Goal: Transaction & Acquisition: Book appointment/travel/reservation

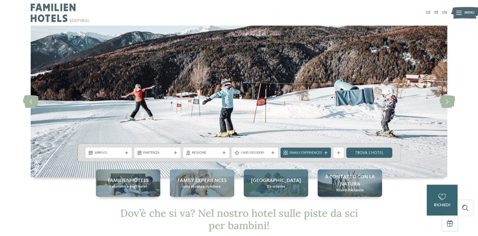
click at [285, 186] on div "Alto Adige Da scoprire" at bounding box center [276, 182] width 64 height 27
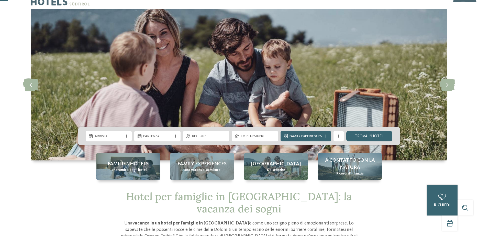
scroll to position [26, 0]
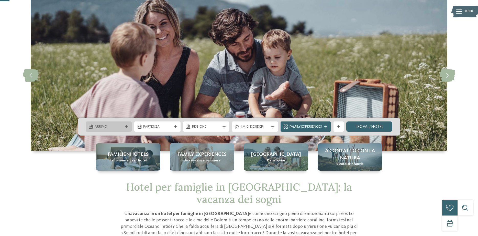
click at [128, 125] on icon at bounding box center [126, 126] width 3 height 3
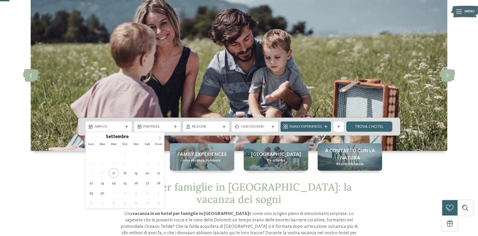
click at [161, 137] on icon at bounding box center [160, 138] width 4 height 4
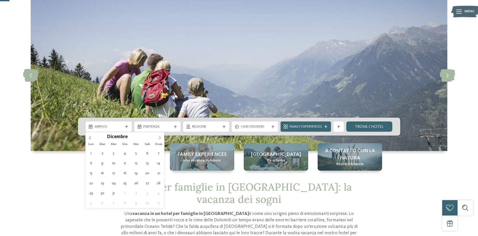
type input "****"
click at [162, 137] on span at bounding box center [160, 136] width 9 height 9
type div "[DATE]"
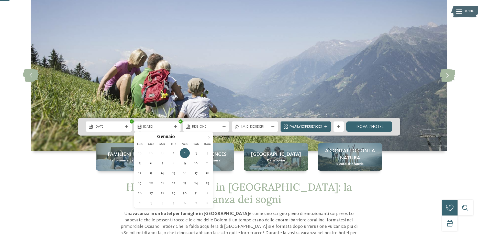
type input "****"
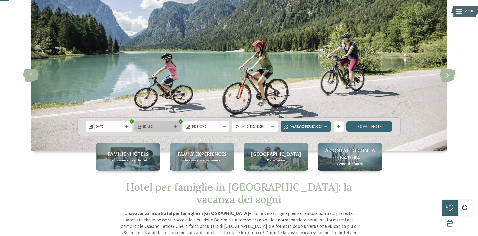
click at [176, 126] on icon at bounding box center [175, 126] width 3 height 3
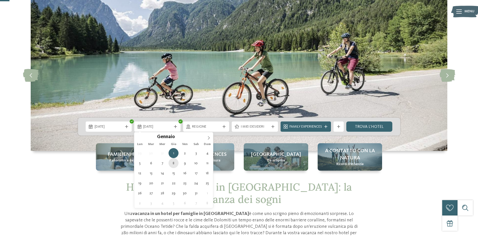
type div "[DATE]"
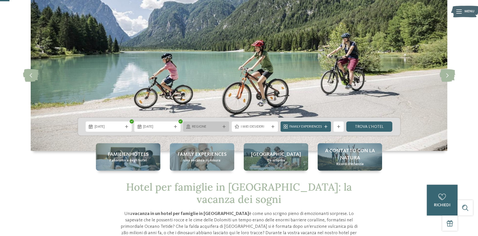
click at [222, 124] on div "Regione" at bounding box center [206, 126] width 46 height 10
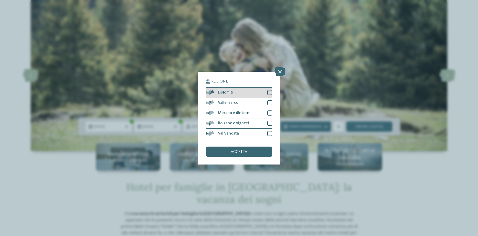
click at [269, 92] on div at bounding box center [269, 92] width 5 height 5
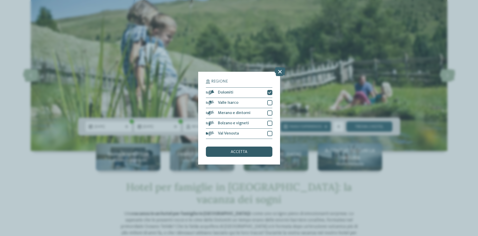
click at [250, 150] on div "accetta" at bounding box center [239, 151] width 67 height 10
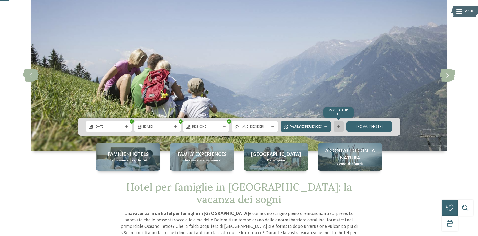
click at [340, 125] on div at bounding box center [338, 126] width 5 height 3
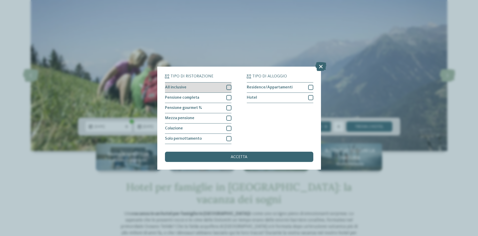
click at [228, 86] on div at bounding box center [228, 87] width 5 height 5
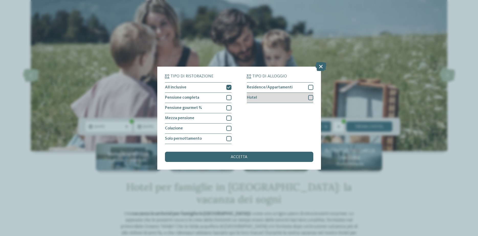
click at [311, 96] on div at bounding box center [310, 97] width 5 height 5
click at [257, 154] on div "accetta" at bounding box center [239, 156] width 148 height 10
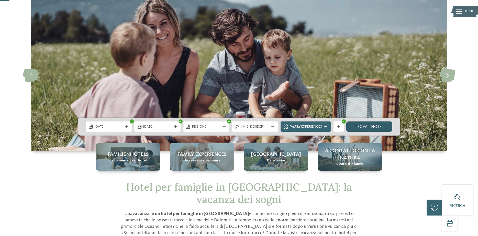
click at [375, 127] on link "trova l’hotel" at bounding box center [369, 126] width 46 height 10
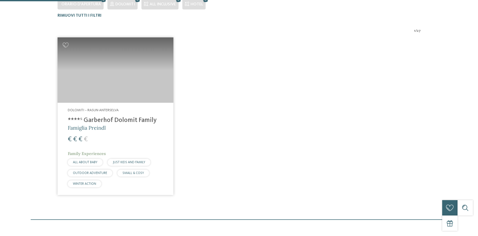
scroll to position [168, 0]
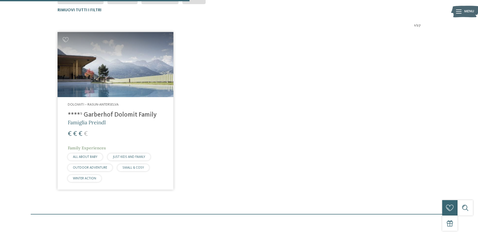
click at [144, 112] on h4 "****ˢ Garberhof Dolomit Family" at bounding box center [115, 115] width 95 height 8
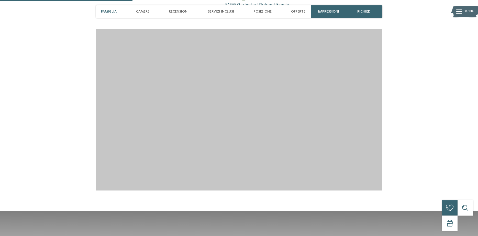
scroll to position [548, 0]
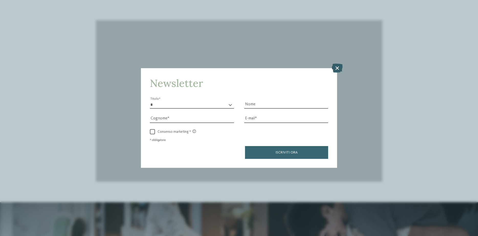
click at [339, 69] on icon at bounding box center [337, 67] width 11 height 9
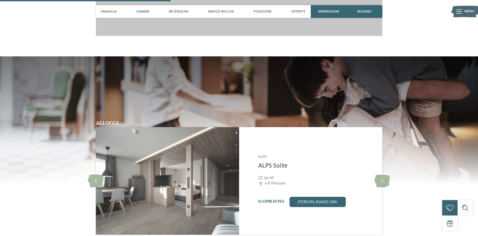
scroll to position [731, 0]
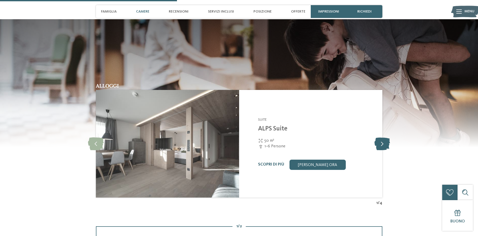
click at [386, 147] on icon at bounding box center [383, 143] width 16 height 13
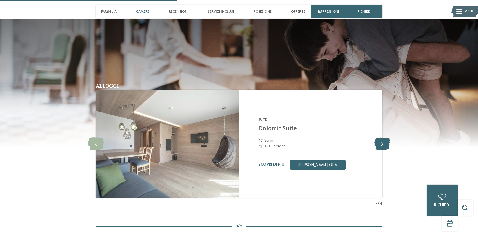
click at [386, 147] on icon at bounding box center [383, 143] width 16 height 13
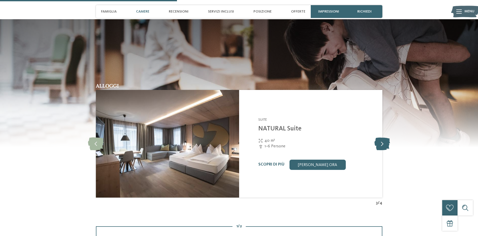
click at [386, 147] on icon at bounding box center [383, 143] width 16 height 13
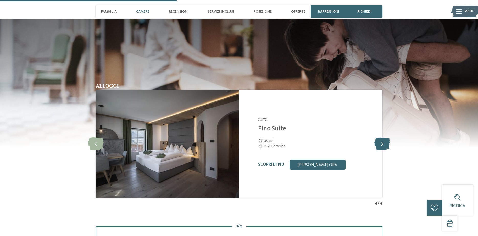
click at [386, 147] on icon at bounding box center [383, 143] width 16 height 13
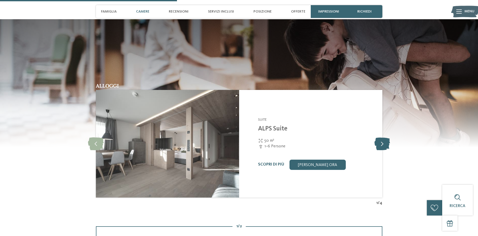
click at [386, 147] on icon at bounding box center [383, 143] width 16 height 13
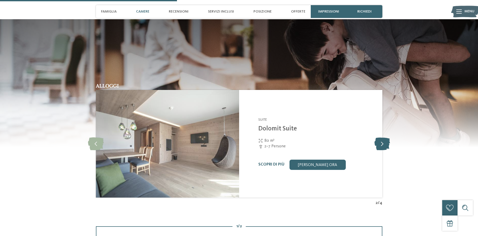
click at [386, 147] on icon at bounding box center [383, 143] width 16 height 13
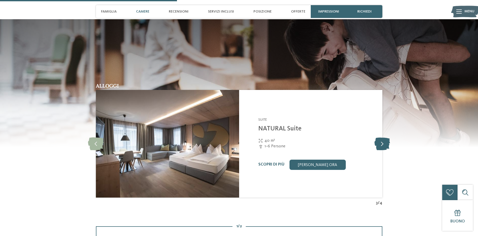
click at [386, 147] on icon at bounding box center [383, 143] width 16 height 13
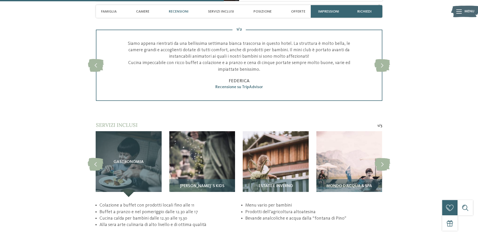
scroll to position [939, 0]
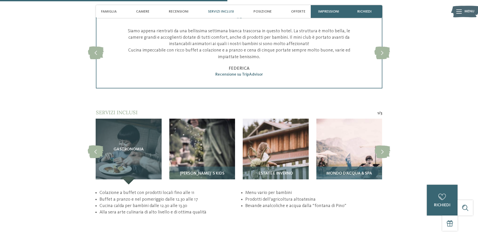
click at [350, 175] on div "Mondo d’acqua & Spa" at bounding box center [349, 175] width 66 height 18
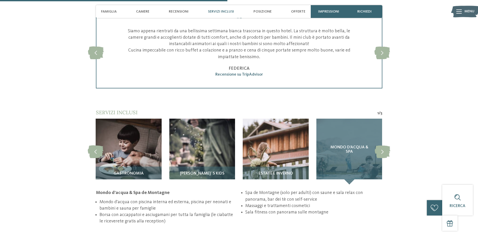
click at [350, 173] on div "Mondo d’acqua & Spa" at bounding box center [349, 151] width 66 height 66
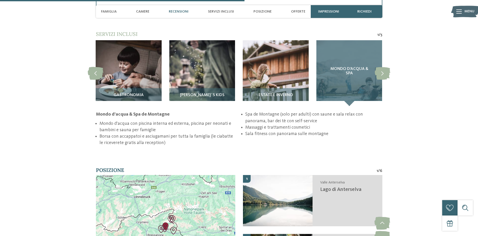
scroll to position [992, 0]
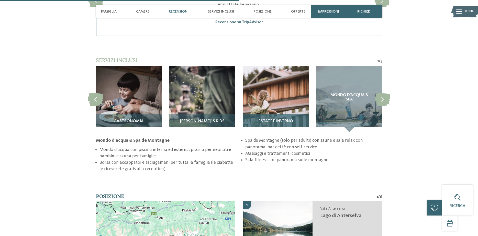
click at [279, 124] on span "Estate e inverno" at bounding box center [276, 121] width 35 height 5
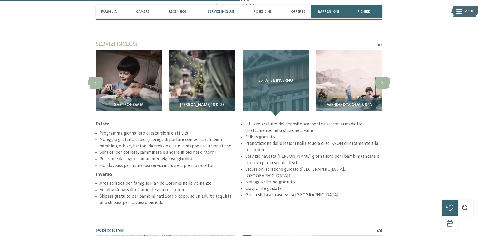
scroll to position [1018, 0]
